Goal: Navigation & Orientation: Find specific page/section

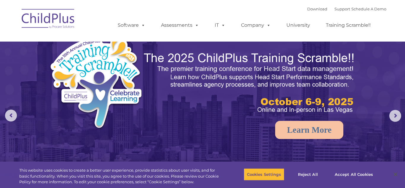
select select "MEDIUM"
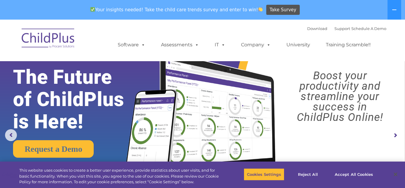
click at [396, 140] on rs-arrow at bounding box center [395, 135] width 12 height 12
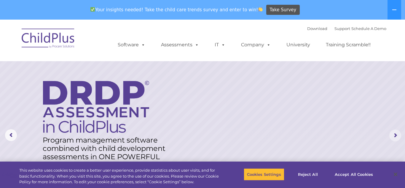
click at [396, 140] on rs-arrow at bounding box center [395, 135] width 12 height 12
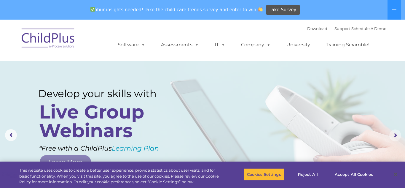
click at [396, 140] on rs-arrow at bounding box center [395, 135] width 12 height 12
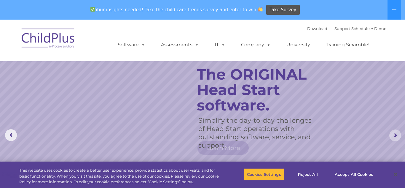
click at [396, 140] on rs-arrow at bounding box center [395, 135] width 12 height 12
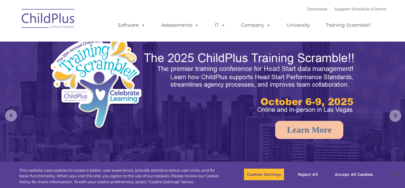
select select "MEDIUM"
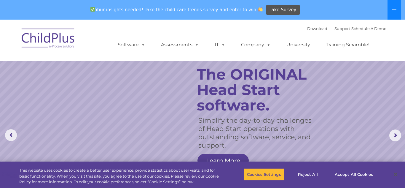
click at [391, 14] on button at bounding box center [395, 10] width 14 height 20
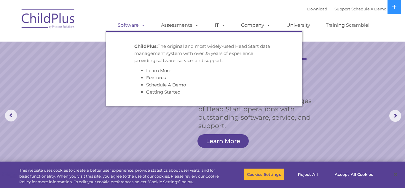
click at [131, 27] on link "Software" at bounding box center [131, 25] width 39 height 12
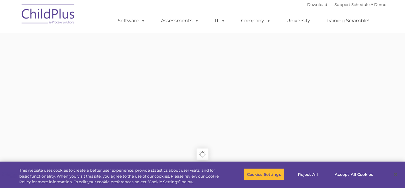
type input ""
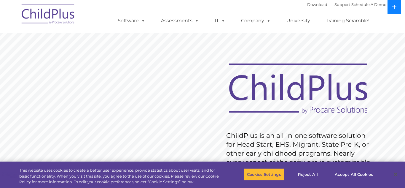
click at [394, 9] on icon at bounding box center [394, 6] width 5 height 5
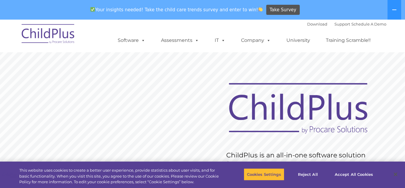
click at [384, 10] on div "Your insights needed! Take the child care trends survey and enter to win! Take …" at bounding box center [194, 9] width 389 height 19
